Goal: Check status

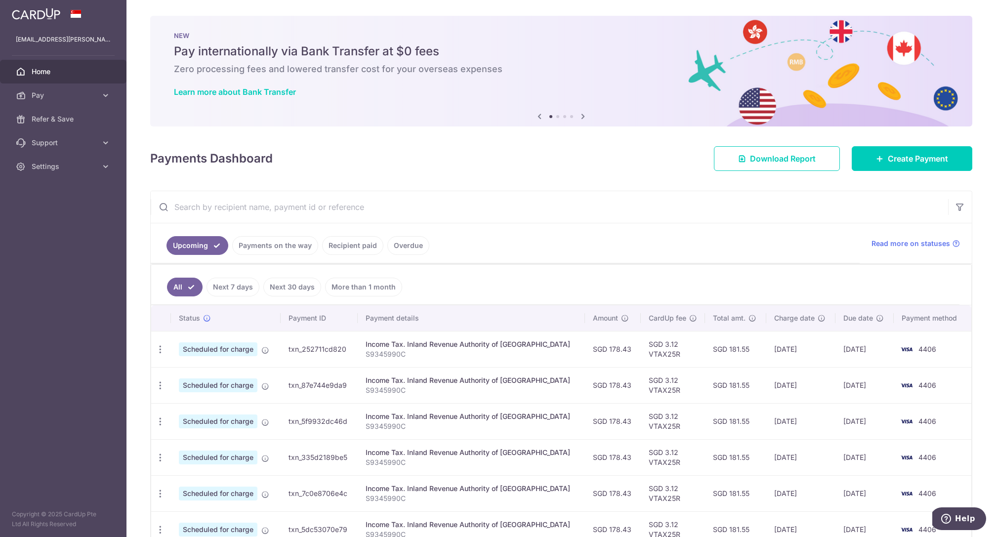
click at [334, 241] on link "Recipient paid" at bounding box center [352, 245] width 61 height 19
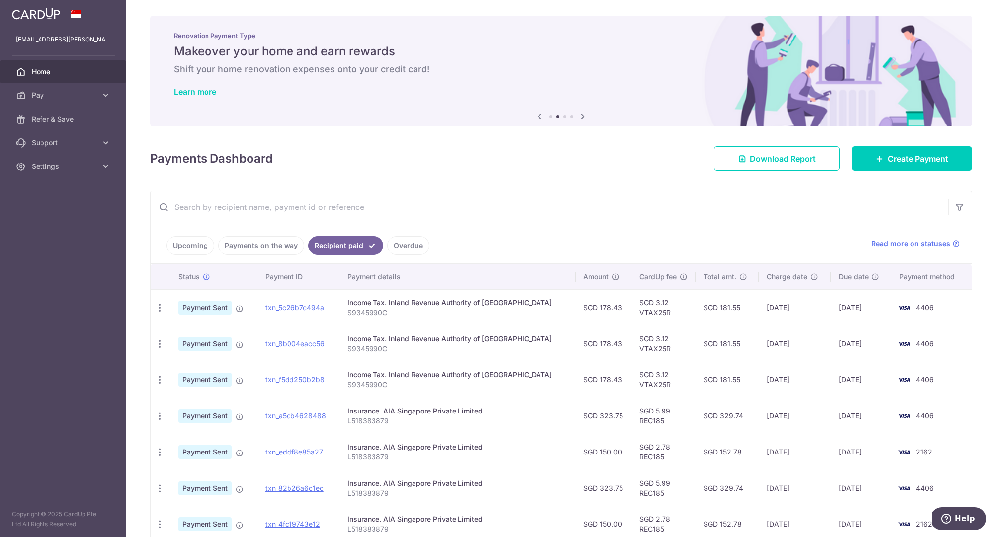
click at [192, 250] on link "Upcoming" at bounding box center [190, 245] width 48 height 19
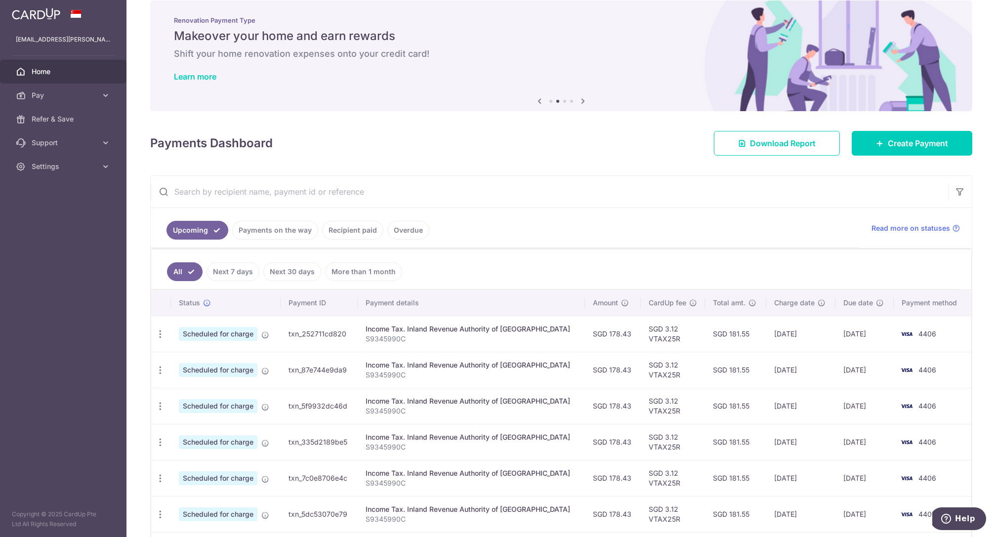
scroll to position [91, 0]
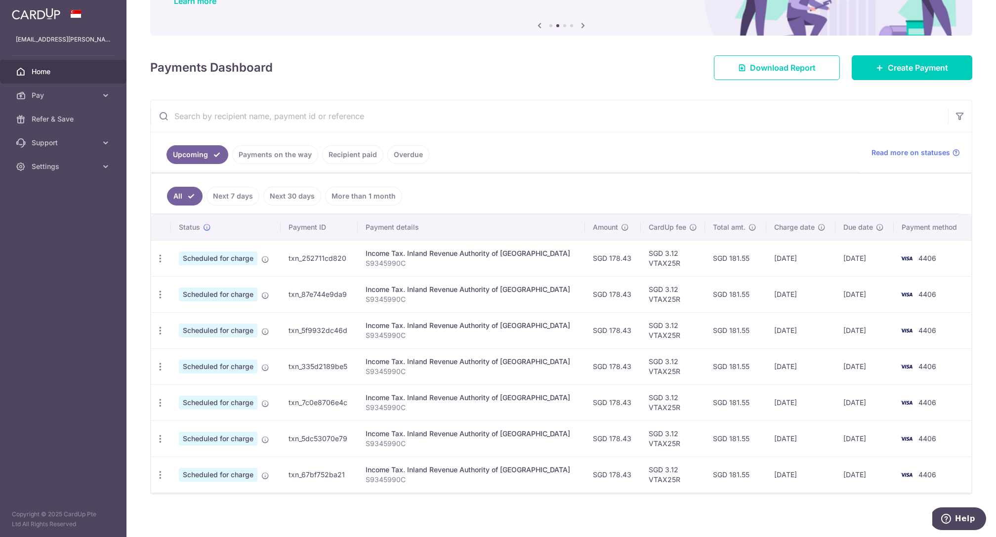
click at [356, 152] on link "Recipient paid" at bounding box center [352, 154] width 61 height 19
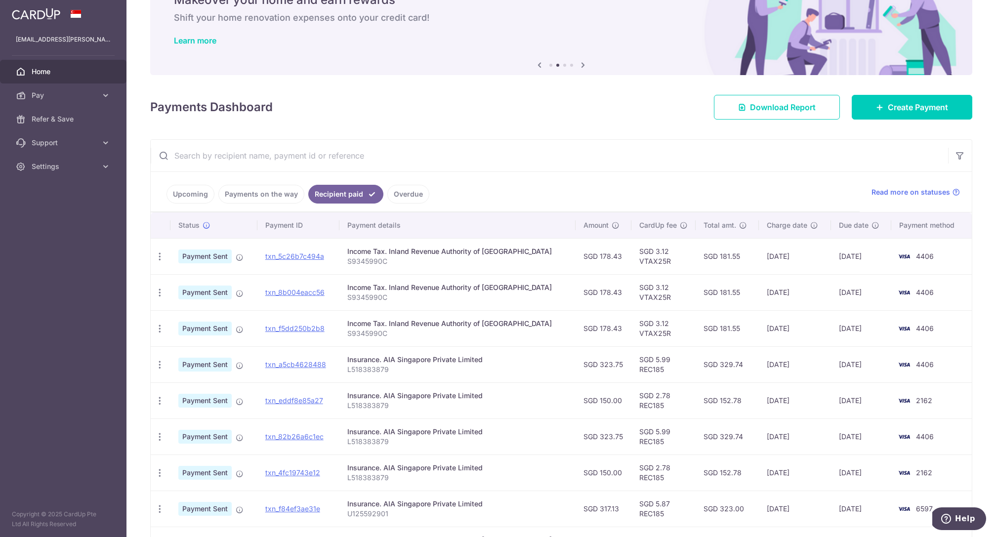
scroll to position [79, 0]
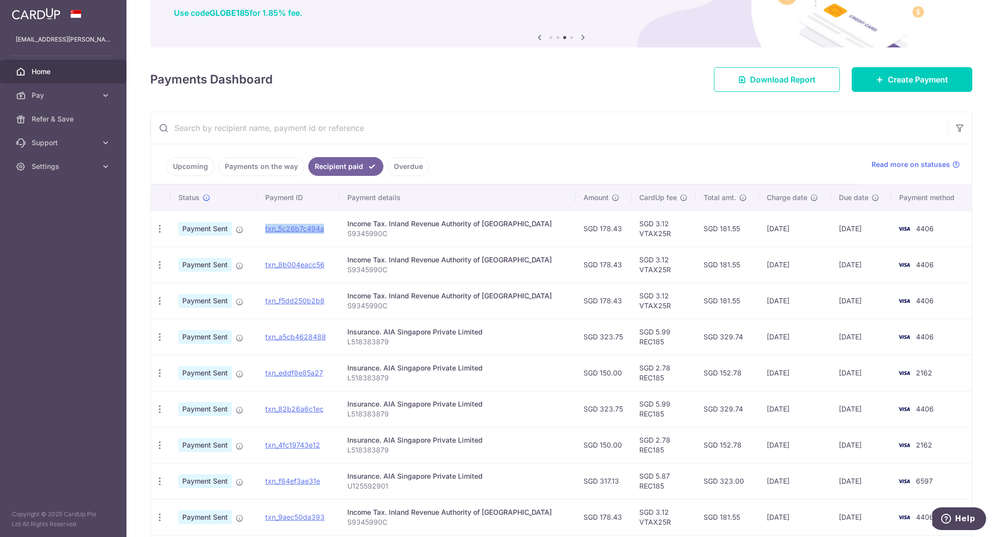
drag, startPoint x: 267, startPoint y: 227, endPoint x: 340, endPoint y: 225, distance: 73.1
click at [339, 225] on td "txn_5c26b7c494a" at bounding box center [298, 228] width 82 height 36
copy link "txn_5c26b7c494a"
